Goal: Transaction & Acquisition: Purchase product/service

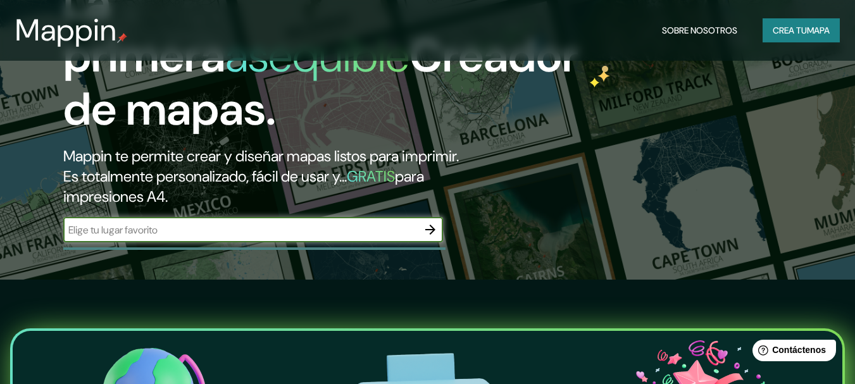
scroll to position [127, 0]
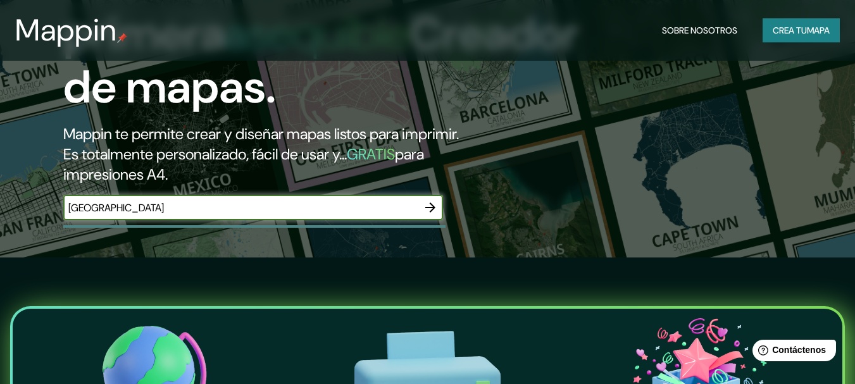
type input "[GEOGRAPHIC_DATA]"
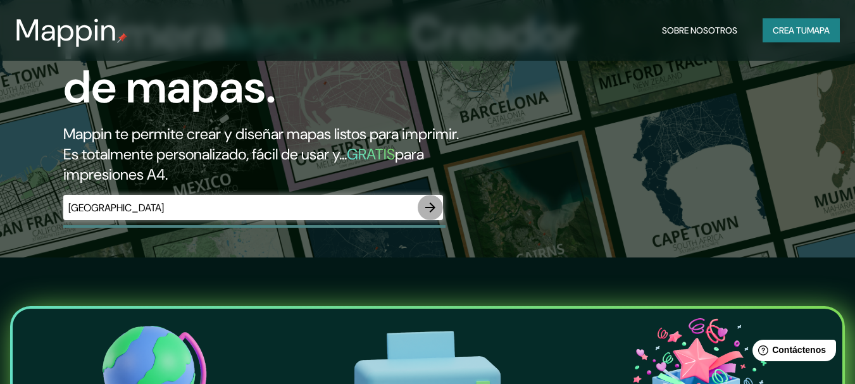
click at [425, 206] on icon "button" at bounding box center [430, 207] width 15 height 15
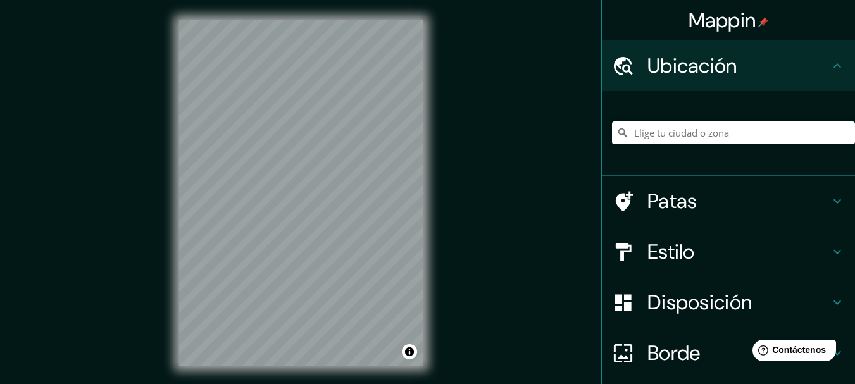
click at [511, 180] on div "Mappin Ubicación Patas Estilo Disposición Borde Elige un borde. Consejo : puede…" at bounding box center [427, 203] width 855 height 406
click at [691, 134] on input "Elige tu ciudad o zona" at bounding box center [733, 133] width 243 height 23
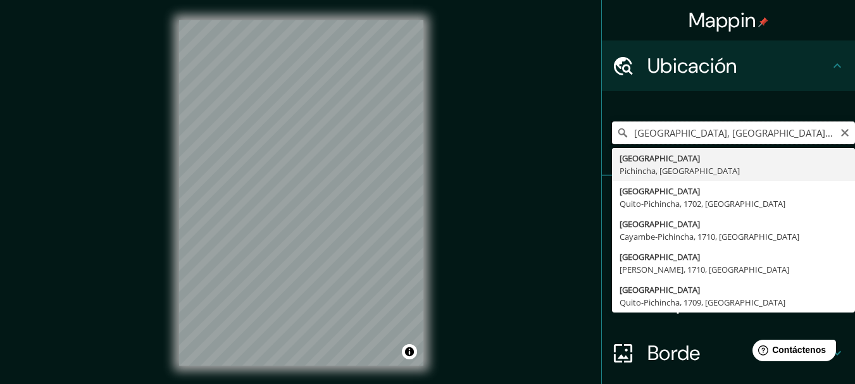
click at [767, 134] on input "[GEOGRAPHIC_DATA], [GEOGRAPHIC_DATA], [GEOGRAPHIC_DATA]" at bounding box center [733, 133] width 243 height 23
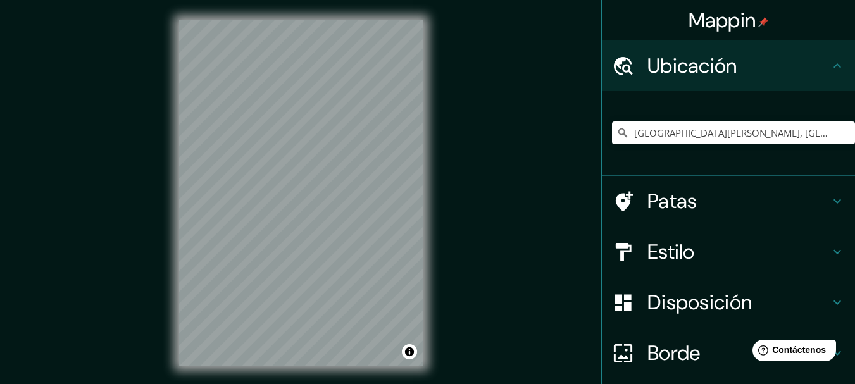
click at [432, 189] on div "© Mapbox © OpenStreetMap Improve this map" at bounding box center [301, 193] width 285 height 386
click at [733, 141] on input "[GEOGRAPHIC_DATA][PERSON_NAME], [GEOGRAPHIC_DATA] - [GEOGRAPHIC_DATA], 1709, [G…" at bounding box center [733, 133] width 243 height 23
drag, startPoint x: 821, startPoint y: 130, endPoint x: 537, endPoint y: 178, distance: 288.1
click at [537, 178] on div "Mappin Ubicación [GEOGRAPHIC_DATA][PERSON_NAME], [GEOGRAPHIC_DATA] - [GEOGRAPHI…" at bounding box center [427, 203] width 855 height 406
click at [793, 128] on input "[GEOGRAPHIC_DATA], [GEOGRAPHIC_DATA], [GEOGRAPHIC_DATA]" at bounding box center [733, 133] width 243 height 23
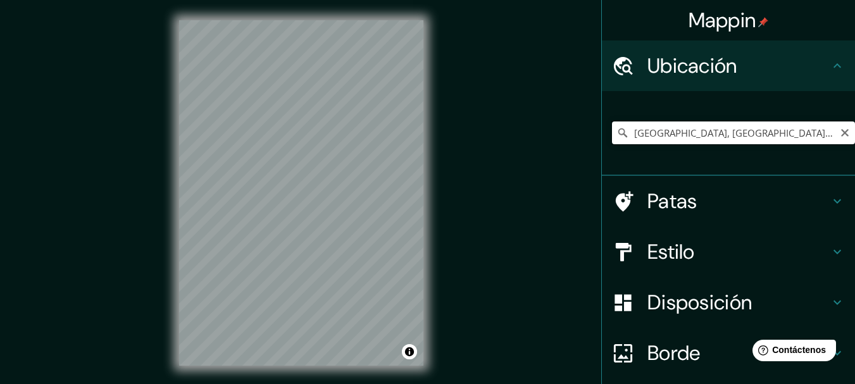
click at [797, 135] on input "[GEOGRAPHIC_DATA], [GEOGRAPHIC_DATA], [GEOGRAPHIC_DATA]" at bounding box center [733, 133] width 243 height 23
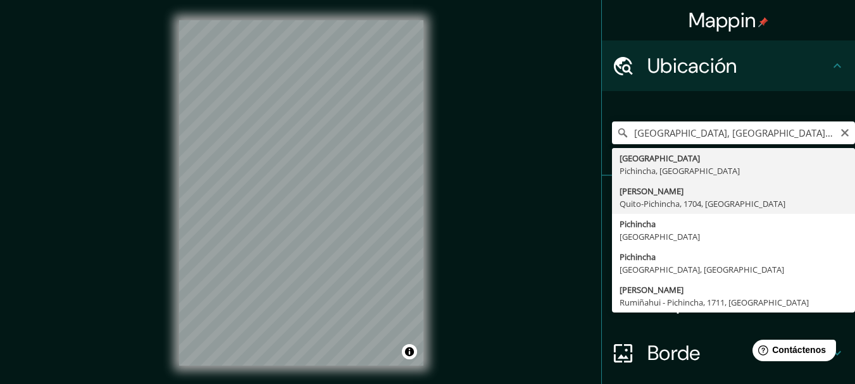
type input "[PERSON_NAME], [GEOGRAPHIC_DATA] - [GEOGRAPHIC_DATA], 1704, [GEOGRAPHIC_DATA]"
